Goal: Task Accomplishment & Management: Use online tool/utility

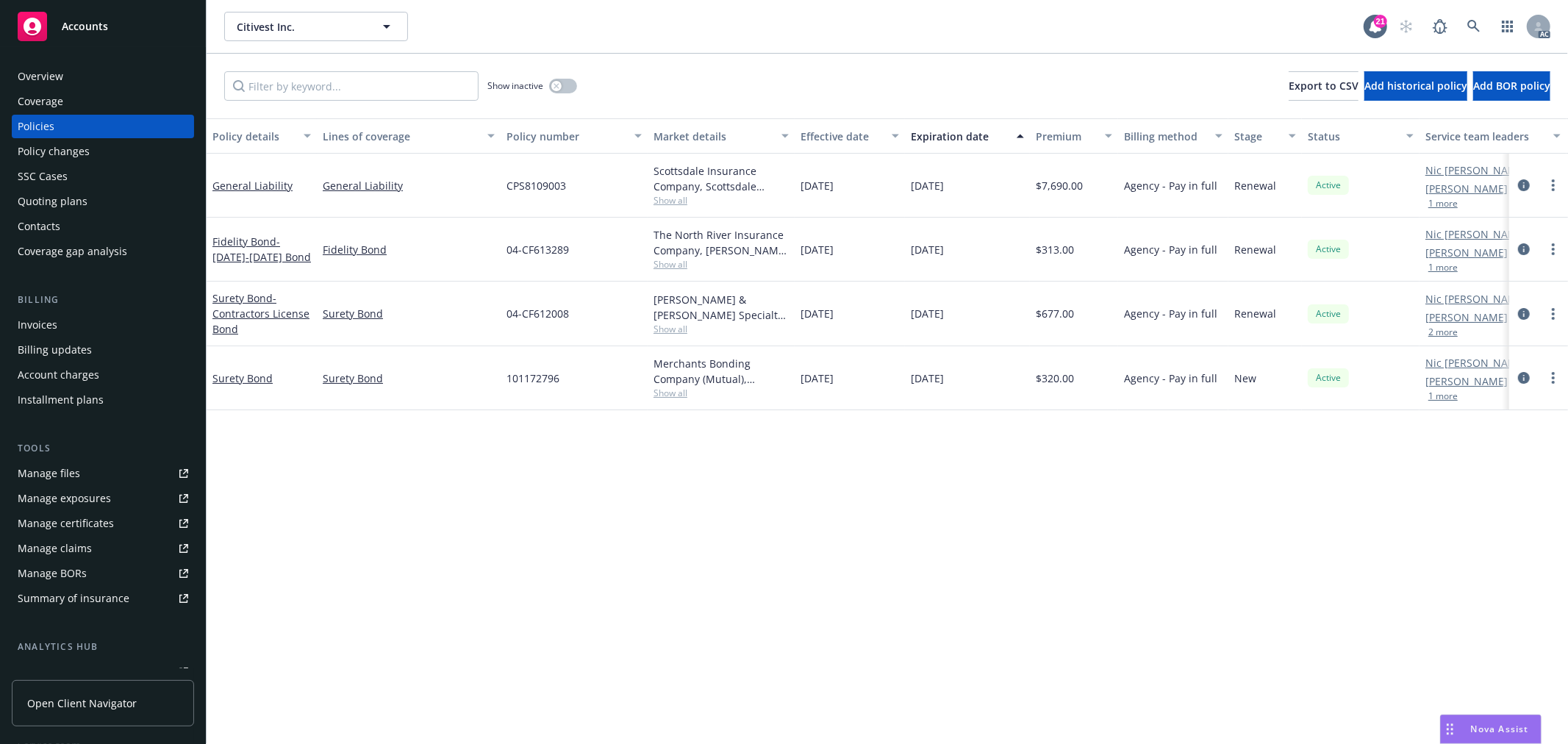
click at [816, 477] on div "Policy details Lines of coverage Policy number Market details Effective date Ex…" at bounding box center [887, 431] width 1362 height 626
click at [561, 88] on div "button" at bounding box center [556, 86] width 11 height 11
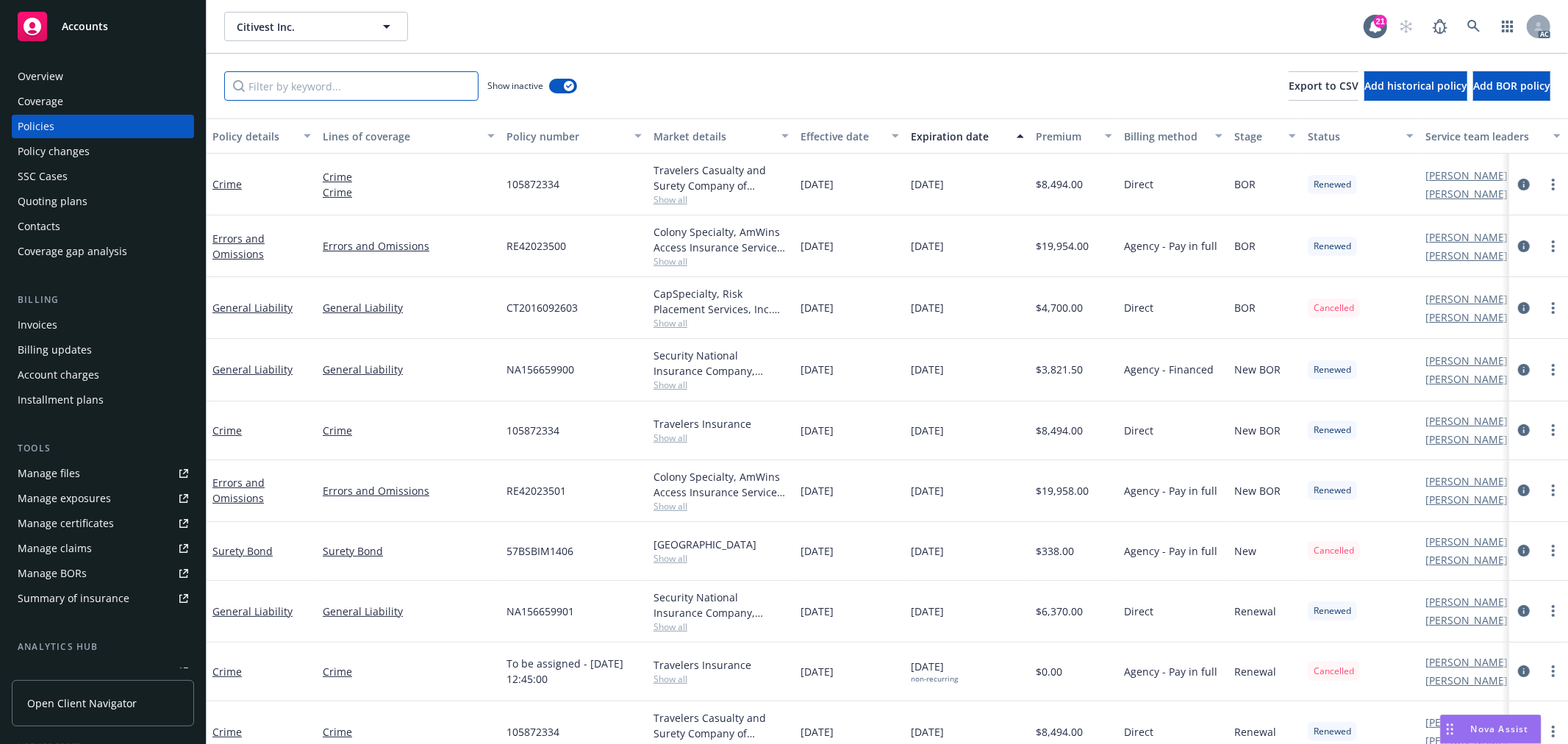
click at [386, 90] on input "Filter by keyword..." at bounding box center [351, 86] width 254 height 30
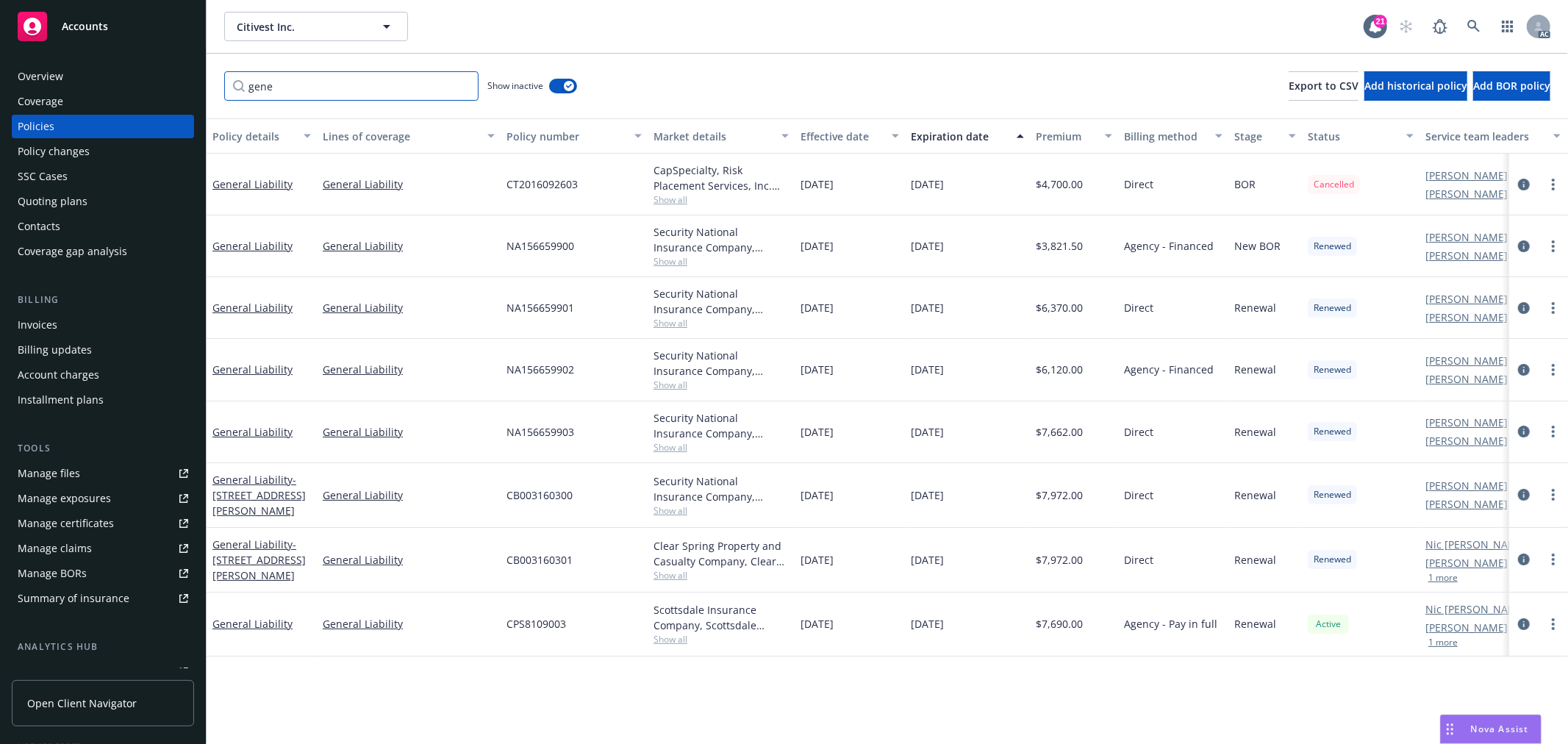
type input "gene"
click at [1496, 730] on span "Nova Assist" at bounding box center [1500, 729] width 58 height 12
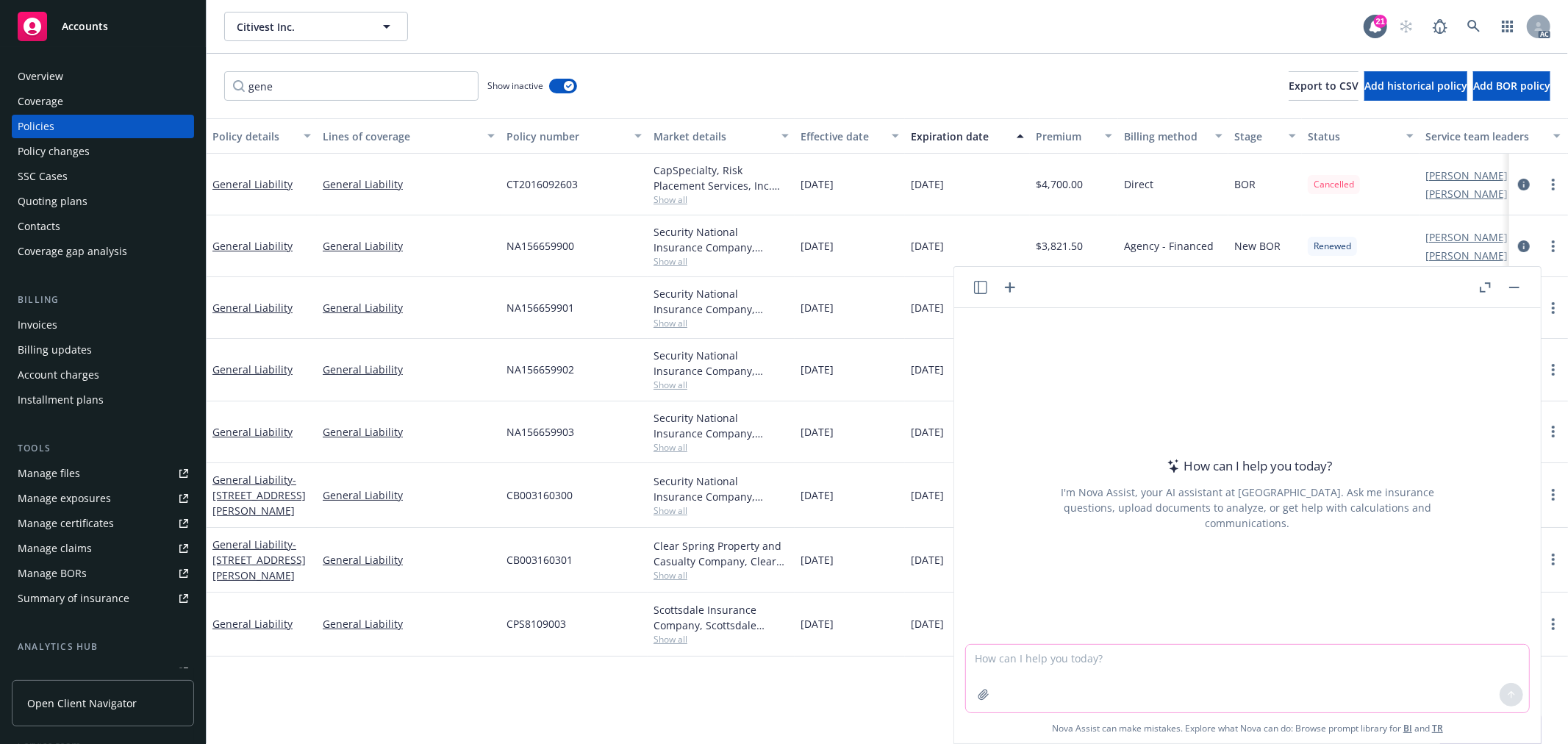
click at [1206, 662] on textarea at bounding box center [1248, 678] width 563 height 68
paste textarea "underwriter is asking for [DATE]-[DATE] currently valued loss runs. I noticed t…"
type textarea "check grammar: underwriter is asking for [DATE]-[DATE] currently valued loss ru…"
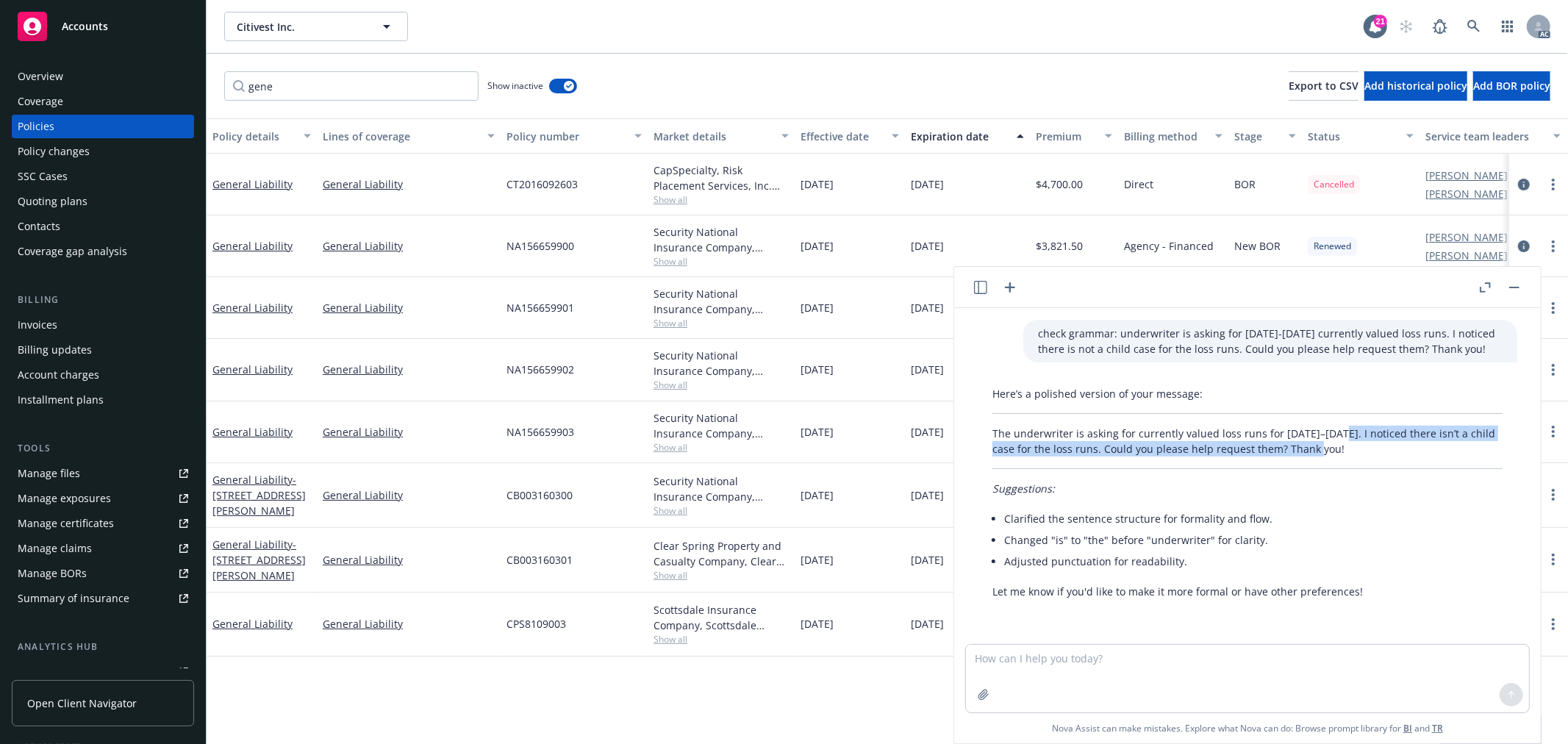
drag, startPoint x: 1334, startPoint y: 436, endPoint x: 1341, endPoint y: 454, distance: 19.3
click at [1341, 454] on p "The underwriter is asking for currently valued loss runs for [DATE]–[DATE]. I n…" at bounding box center [1247, 441] width 510 height 31
copy p "I noticed there isn’t a child case for the loss runs. Could you please help req…"
click at [1074, 453] on p "The underwriter is asking for currently valued loss runs for [DATE]–[DATE]. I n…" at bounding box center [1247, 441] width 510 height 31
copy p "I noticed there isn’t a child case for the loss runs."
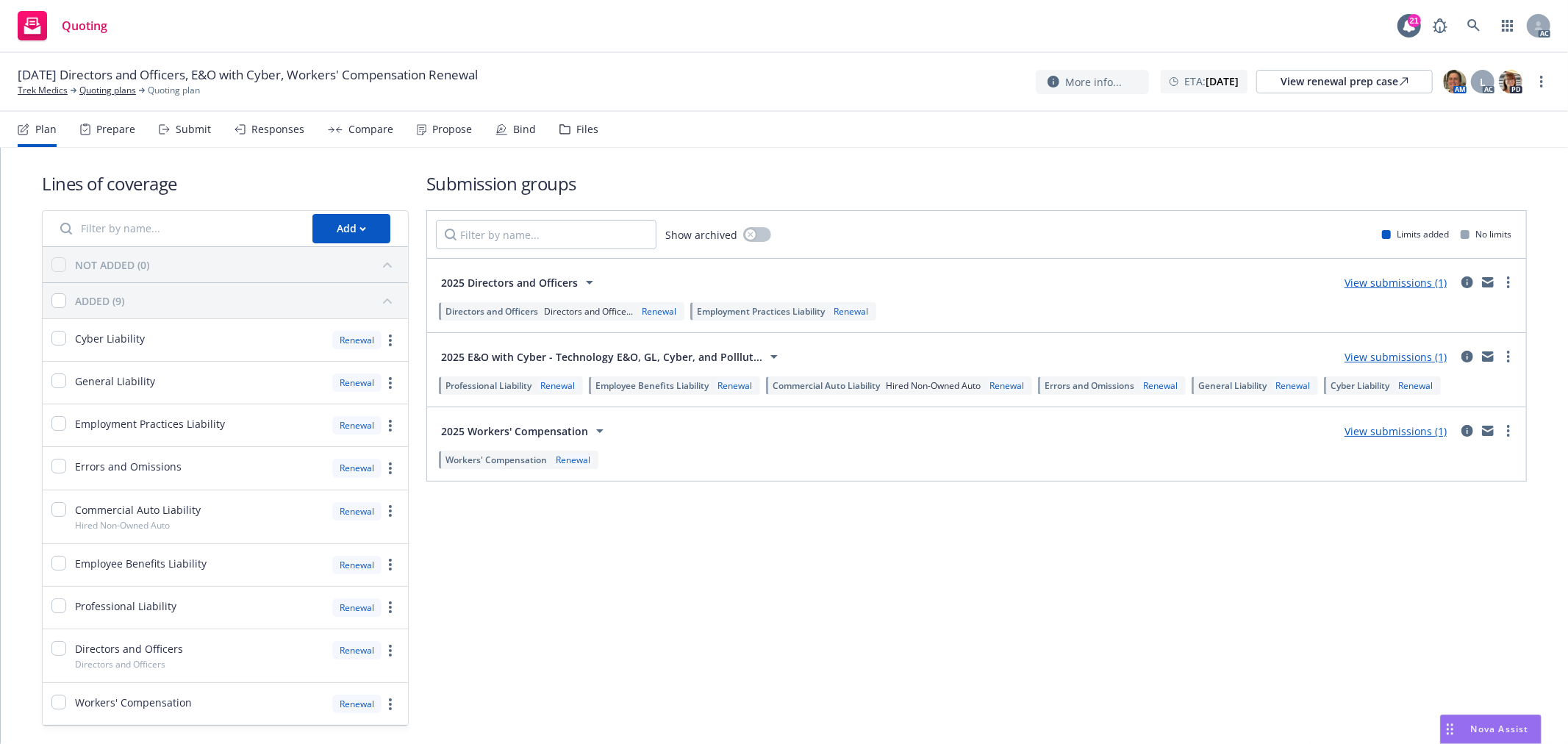
click at [197, 126] on div "Submit" at bounding box center [193, 129] width 35 height 11
